Goal: Find specific page/section: Find specific page/section

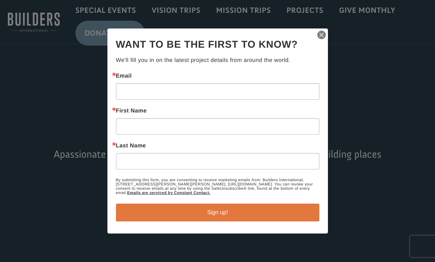
click at [321, 34] on img "button" at bounding box center [322, 35] width 10 height 10
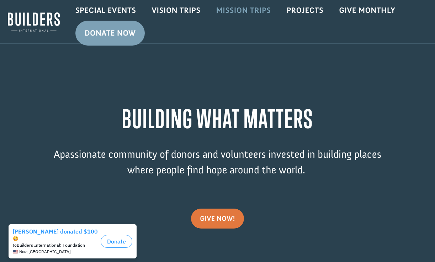
click at [238, 10] on link "Mission Trips" at bounding box center [243, 10] width 70 height 21
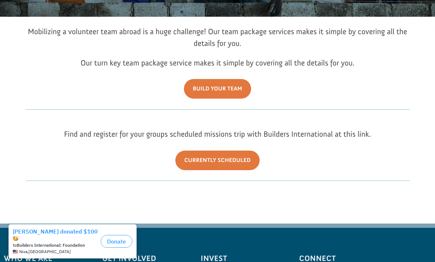
scroll to position [113, 0]
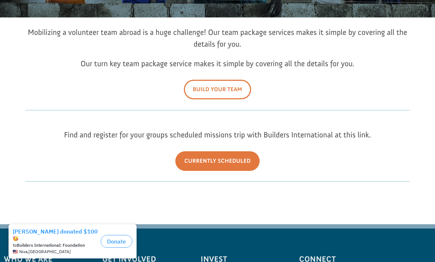
click at [217, 94] on link "Build Your Team" at bounding box center [217, 90] width 67 height 20
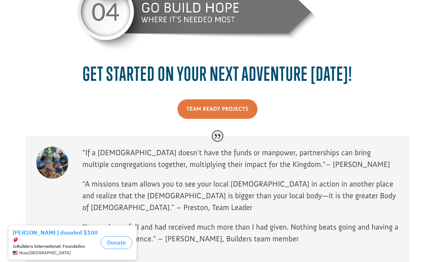
scroll to position [541, 0]
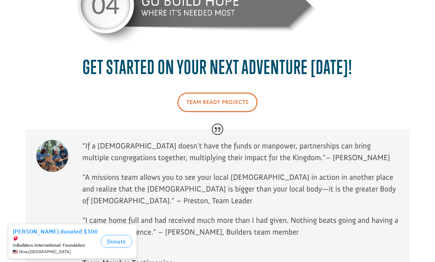
click at [231, 111] on link "Team Ready Projects" at bounding box center [218, 102] width 80 height 20
